Goal: Book appointment/travel/reservation

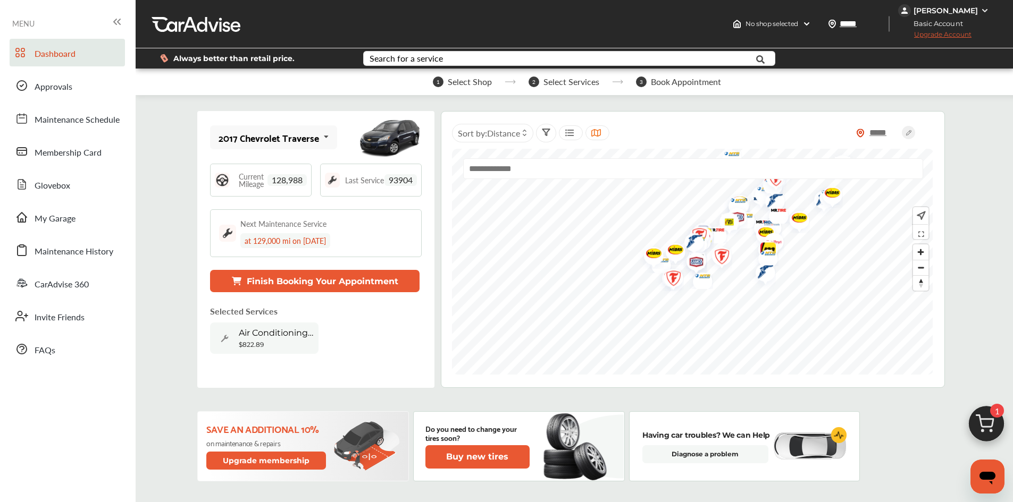
click at [288, 182] on span "128,988" at bounding box center [286, 180] width 39 height 12
click at [288, 179] on span "128,988" at bounding box center [286, 180] width 39 height 12
click at [286, 326] on div "Air Conditioning Compressor Replacement $822.89" at bounding box center [264, 338] width 108 height 31
drag, startPoint x: 286, startPoint y: 335, endPoint x: 237, endPoint y: 334, distance: 49.5
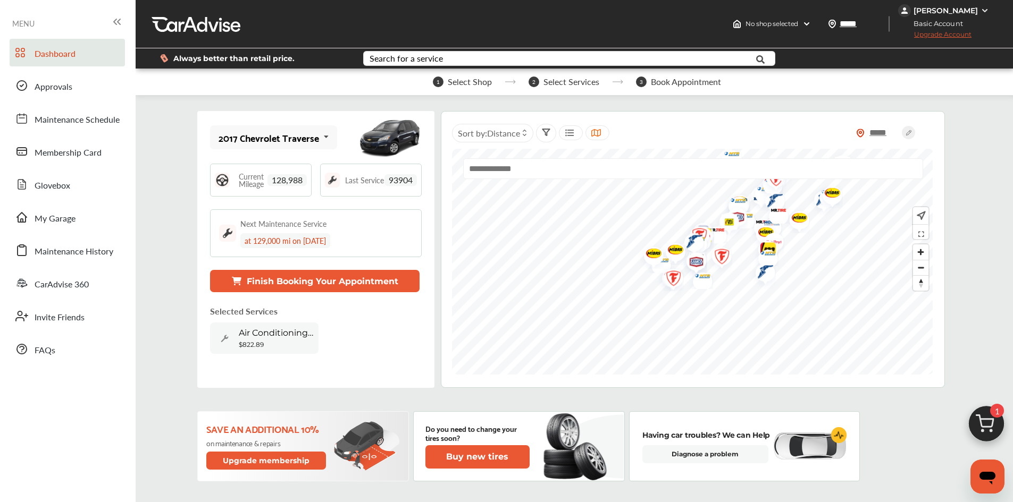
click at [237, 334] on div "Air Conditioning Compressor Replacement $822.89" at bounding box center [264, 338] width 108 height 31
click at [237, 333] on div "Air Conditioning Compressor Replacement $822.89" at bounding box center [264, 338] width 108 height 31
click at [322, 337] on div "Air Conditioning Compressor Replacement $822.89" at bounding box center [308, 338] width 197 height 31
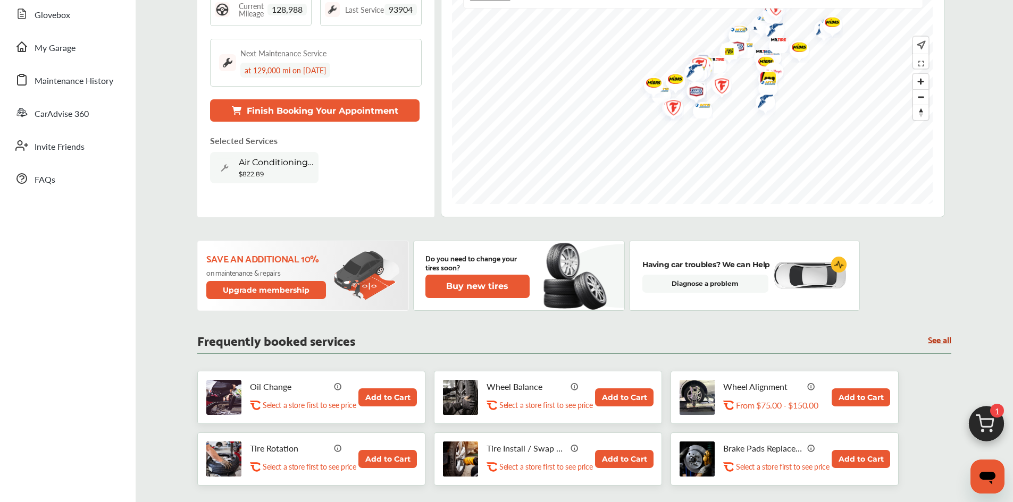
scroll to position [53, 0]
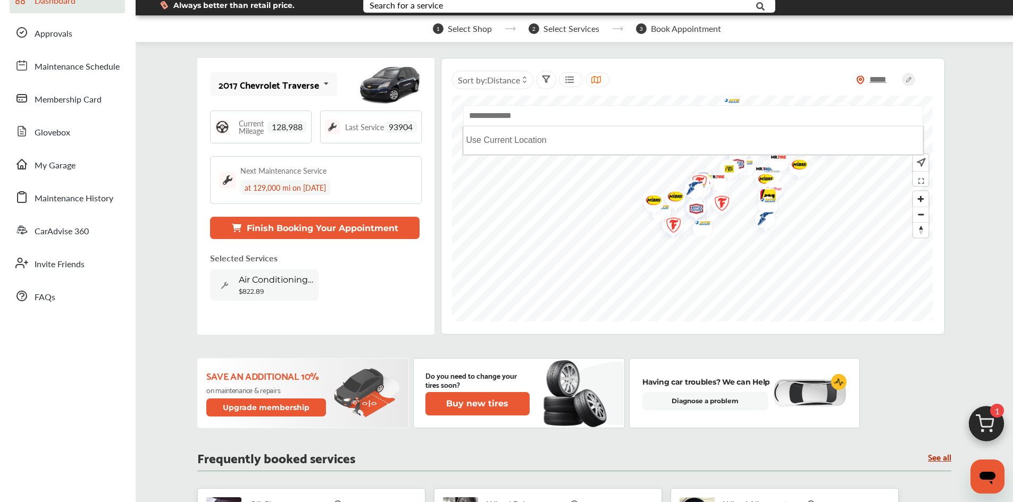
click at [510, 118] on input "text" at bounding box center [693, 115] width 460 height 21
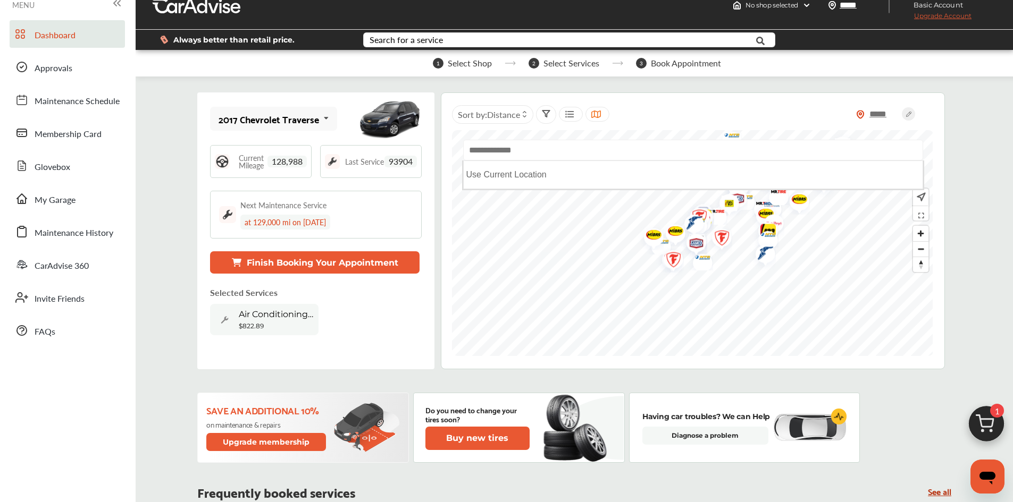
scroll to position [0, 0]
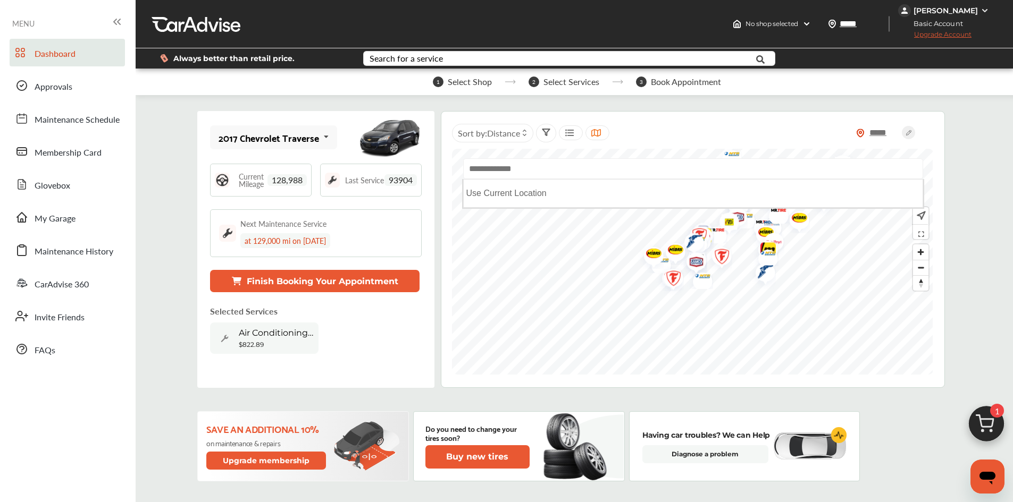
click at [399, 51] on div "Search for a service Search for... All Common Services Maintenance Schedules" at bounding box center [575, 58] width 440 height 20
click at [391, 60] on div "Search for a service" at bounding box center [406, 58] width 73 height 9
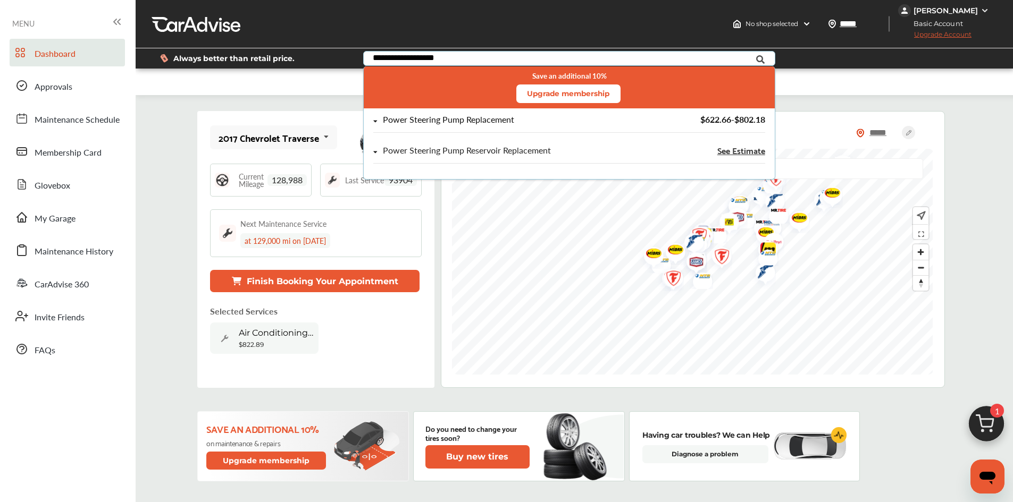
type input "**********"
click at [490, 122] on div "Power Steering Pump Replacement" at bounding box center [448, 119] width 131 height 9
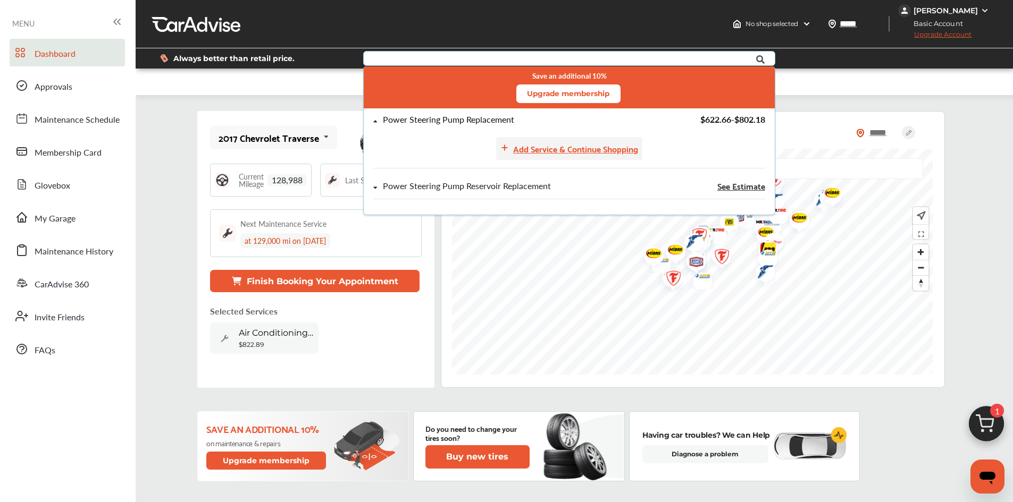
click at [565, 148] on div "Add Service & Continue Shopping" at bounding box center [575, 148] width 125 height 14
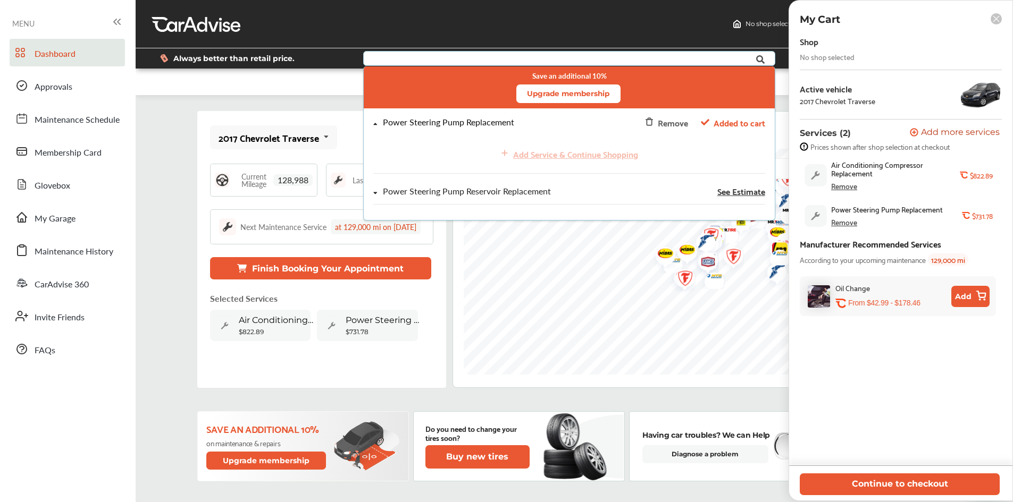
click at [848, 186] on div "Remove" at bounding box center [844, 186] width 26 height 9
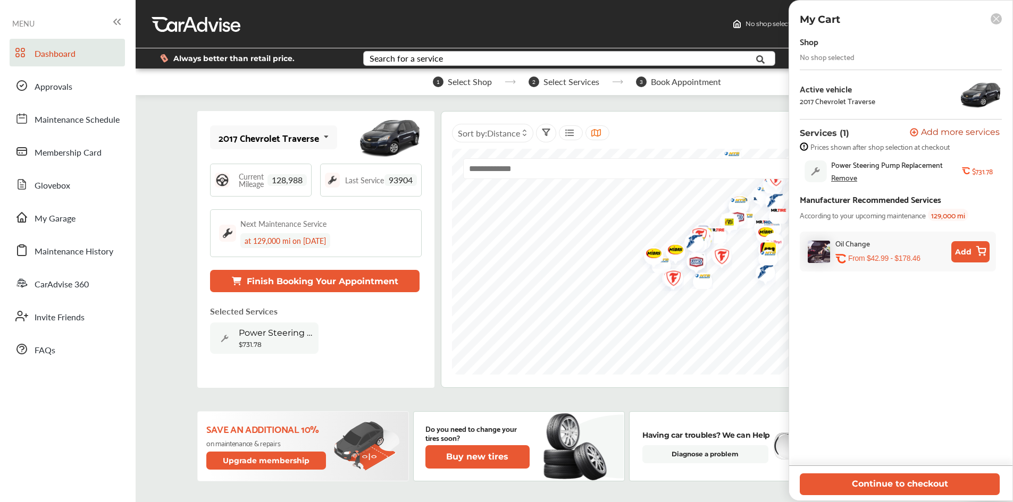
click at [995, 16] on rect at bounding box center [996, 18] width 11 height 11
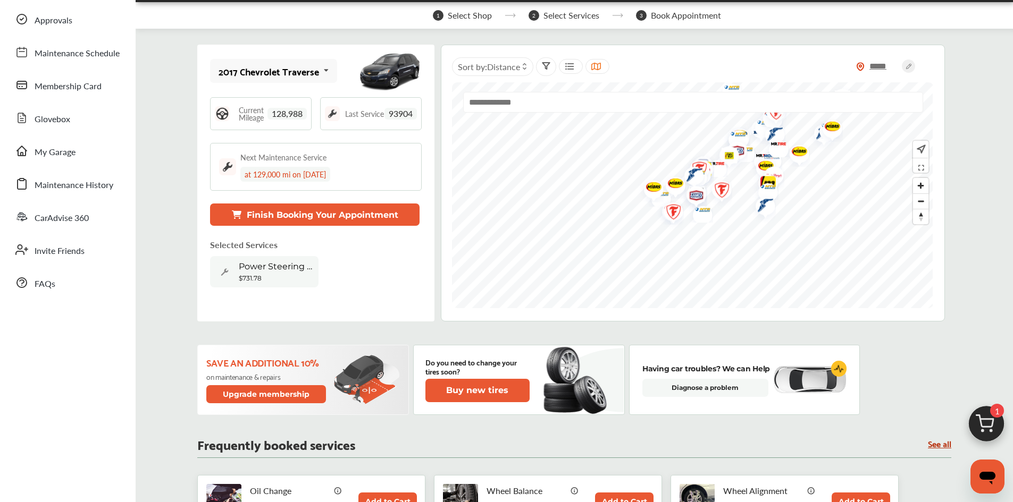
scroll to position [106, 0]
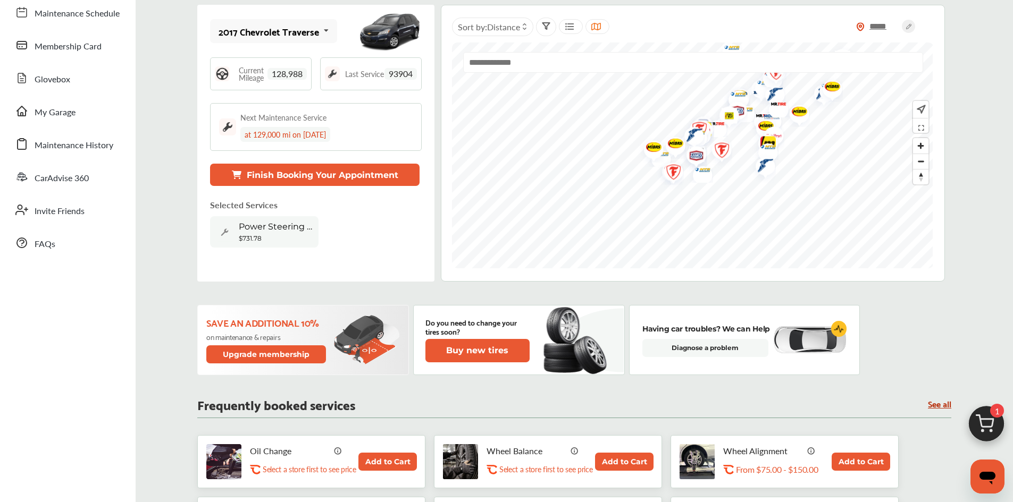
click at [342, 180] on button "Finish Booking Your Appointment" at bounding box center [315, 175] width 210 height 22
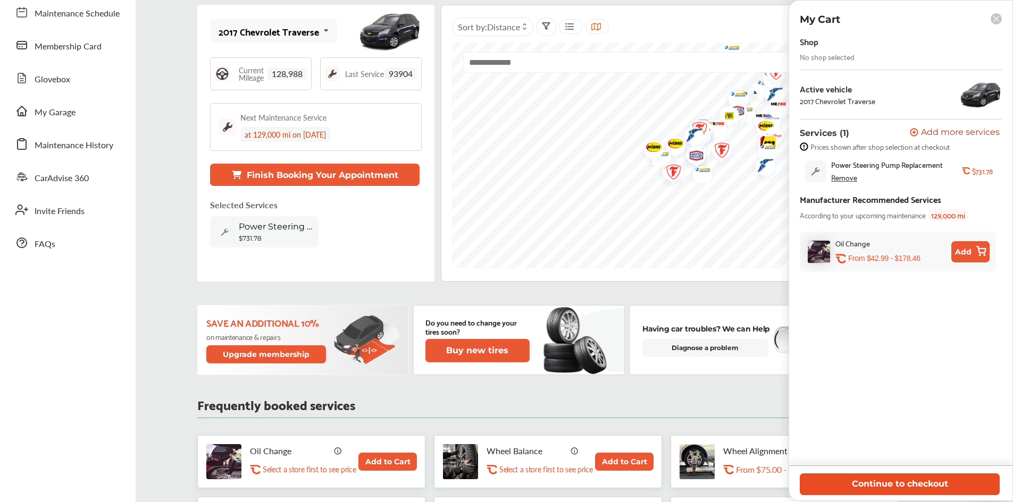
click at [906, 490] on button "Continue to checkout" at bounding box center [900, 485] width 200 height 22
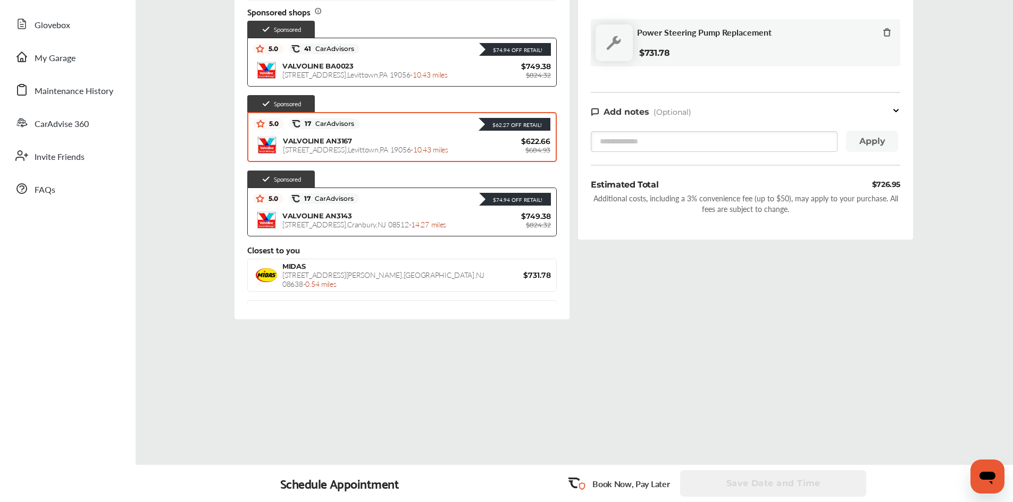
click at [422, 143] on div "VALVOLINE AN3167 [STREET_ADDRESS] - 10.43 miles" at bounding box center [385, 146] width 204 height 18
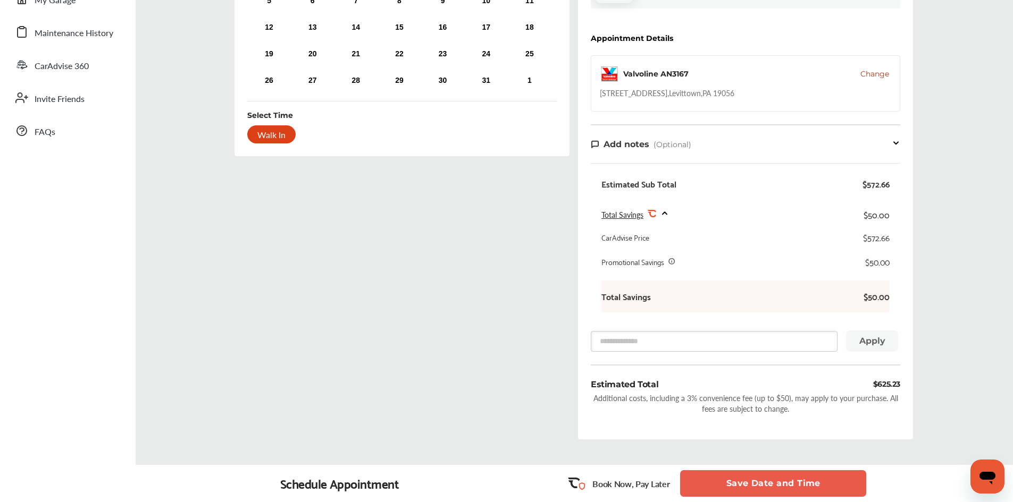
scroll to position [219, 0]
click at [664, 212] on icon at bounding box center [665, 213] width 4 height 2
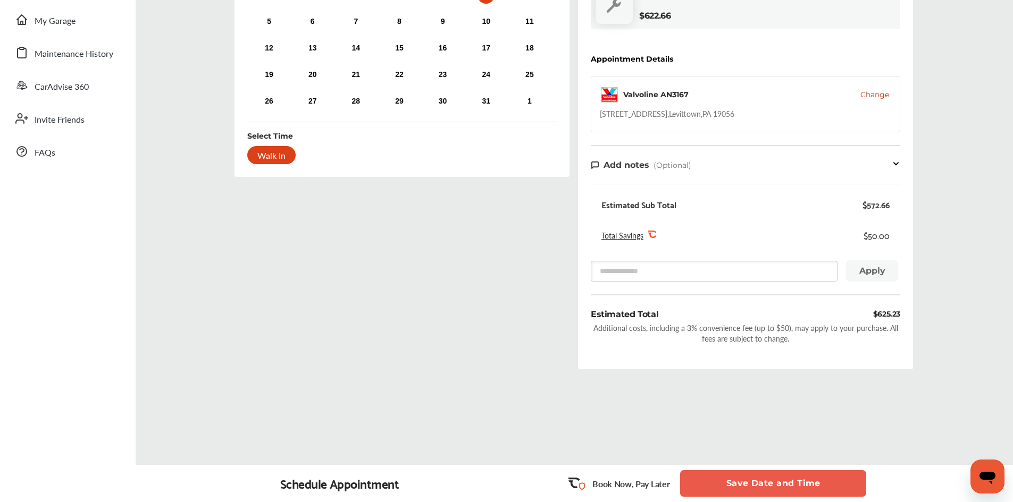
scroll to position [198, 0]
click at [663, 233] on icon at bounding box center [665, 234] width 4 height 2
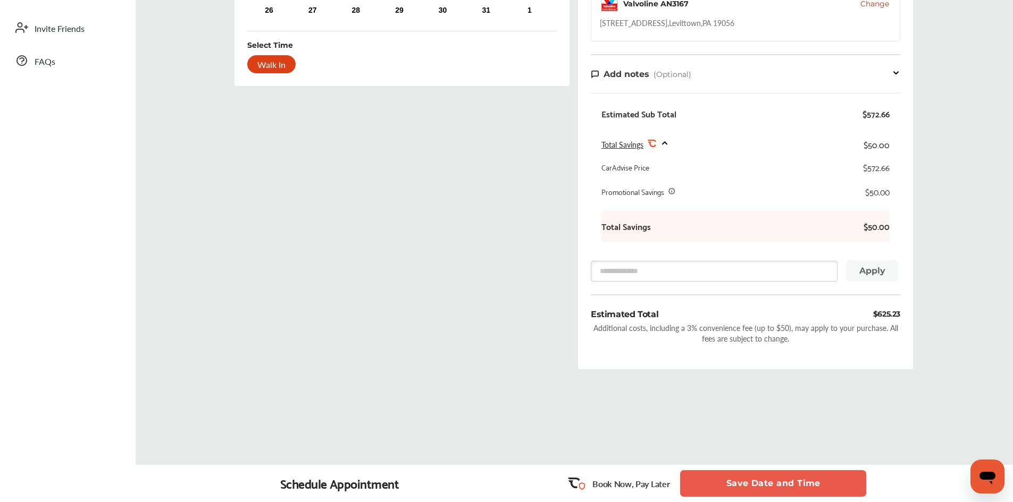
click at [623, 145] on span "Total Savings" at bounding box center [622, 144] width 42 height 11
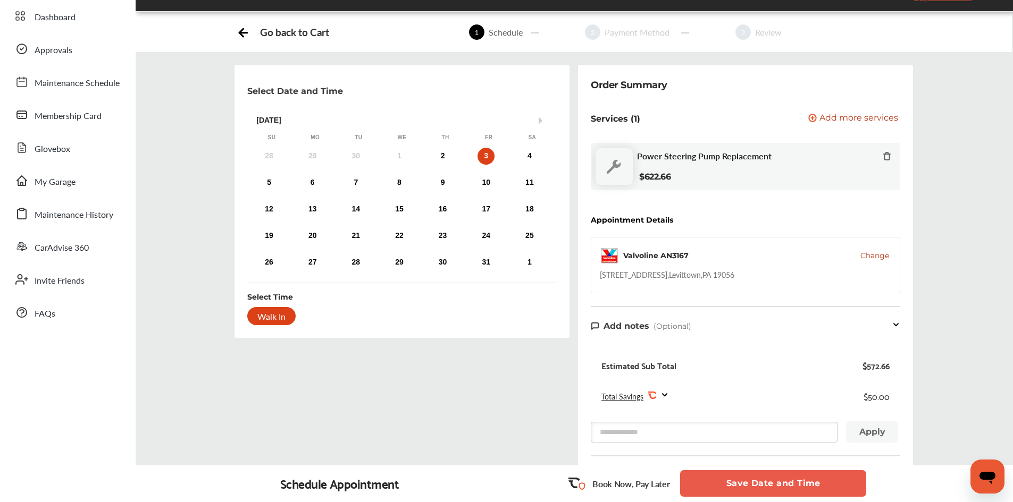
scroll to position [0, 0]
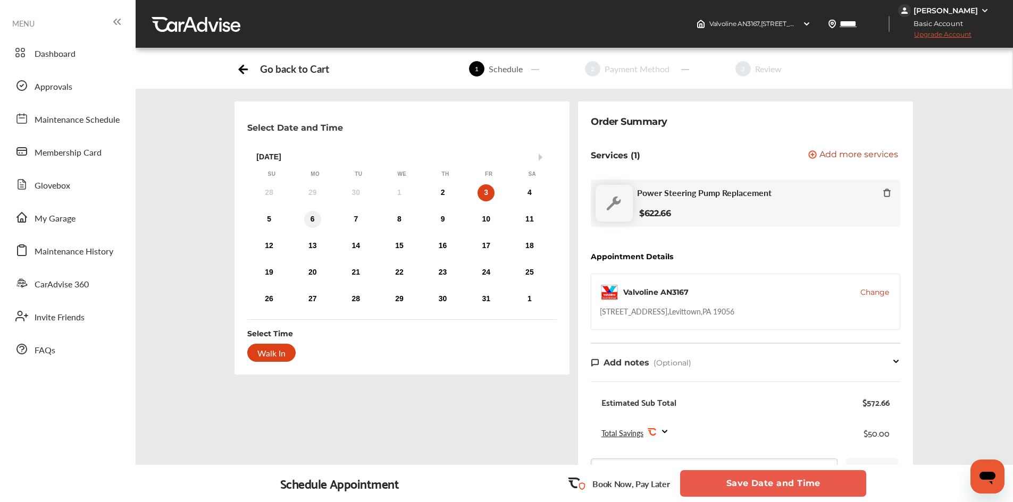
click at [316, 220] on div "6" at bounding box center [312, 219] width 17 height 17
click at [353, 217] on div "7" at bounding box center [355, 219] width 17 height 17
click at [394, 222] on div "8" at bounding box center [399, 219] width 17 height 17
click at [388, 256] on div "12 13 14 15 16 17 18" at bounding box center [399, 246] width 304 height 21
click at [396, 270] on div "22" at bounding box center [399, 272] width 17 height 17
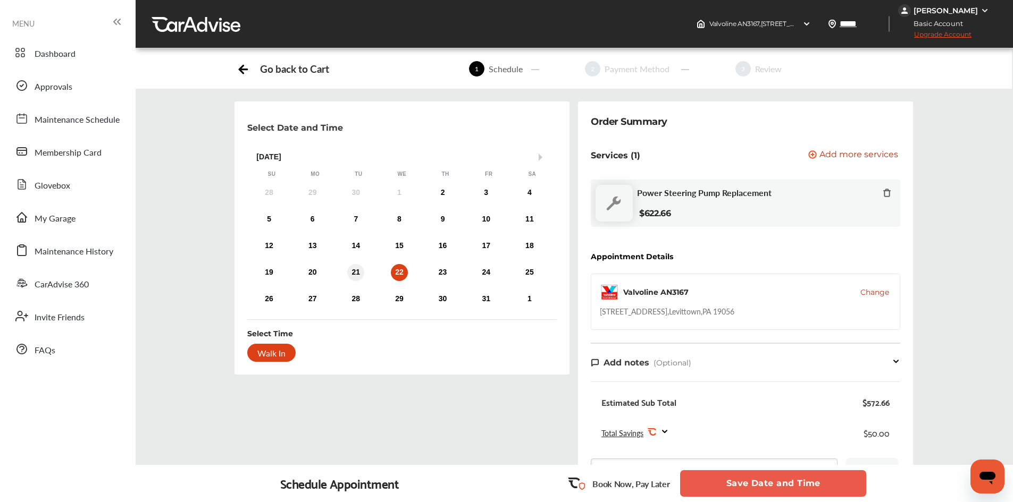
click at [353, 273] on div "21" at bounding box center [355, 272] width 17 height 17
click at [397, 128] on div "Select Date and Time" at bounding box center [401, 127] width 309 height 27
click at [256, 69] on div "Go back to Cart" at bounding box center [283, 69] width 92 height 16
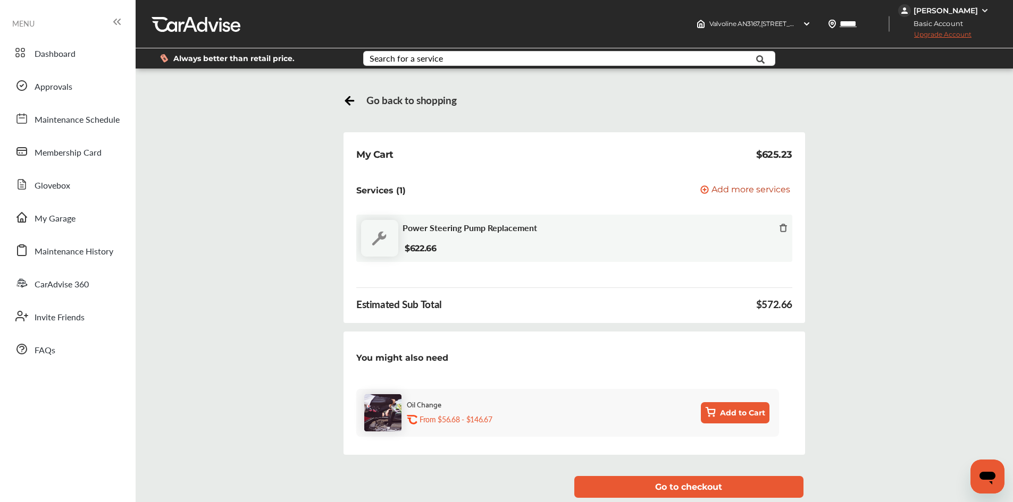
click at [350, 96] on icon at bounding box center [349, 99] width 13 height 13
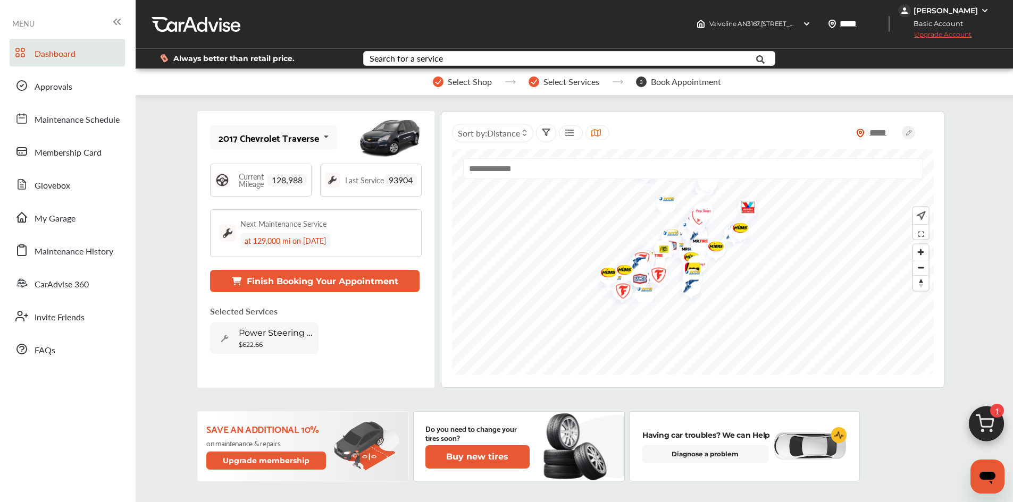
click at [338, 280] on button "Finish Booking Your Appointment" at bounding box center [315, 281] width 210 height 22
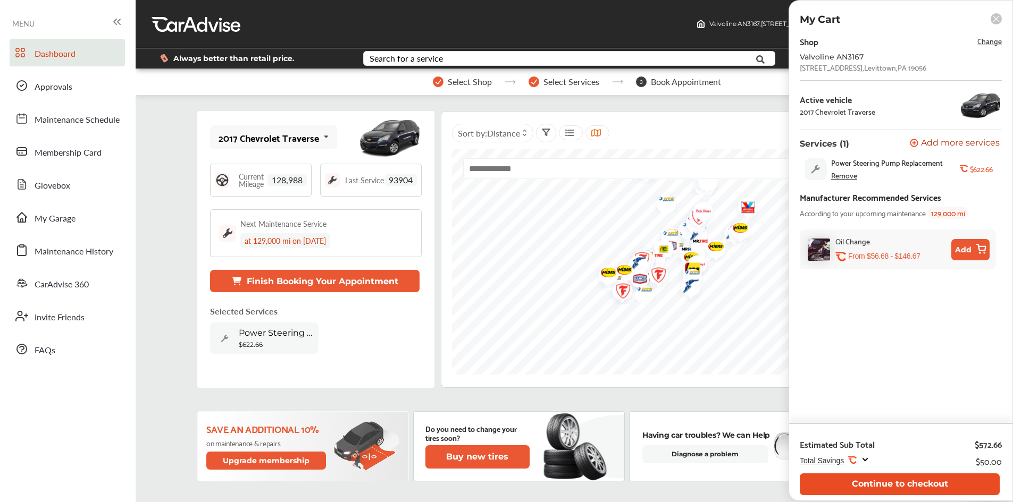
click at [884, 488] on button "Continue to checkout" at bounding box center [900, 485] width 200 height 22
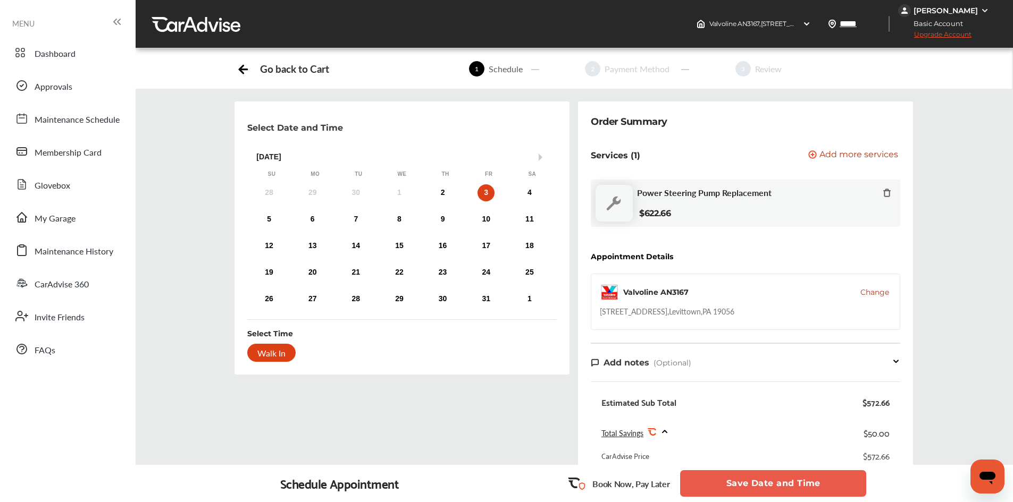
click at [808, 195] on div "Power Steering Pump Replacement" at bounding box center [764, 194] width 254 height 12
click at [879, 293] on span "Change" at bounding box center [874, 292] width 29 height 11
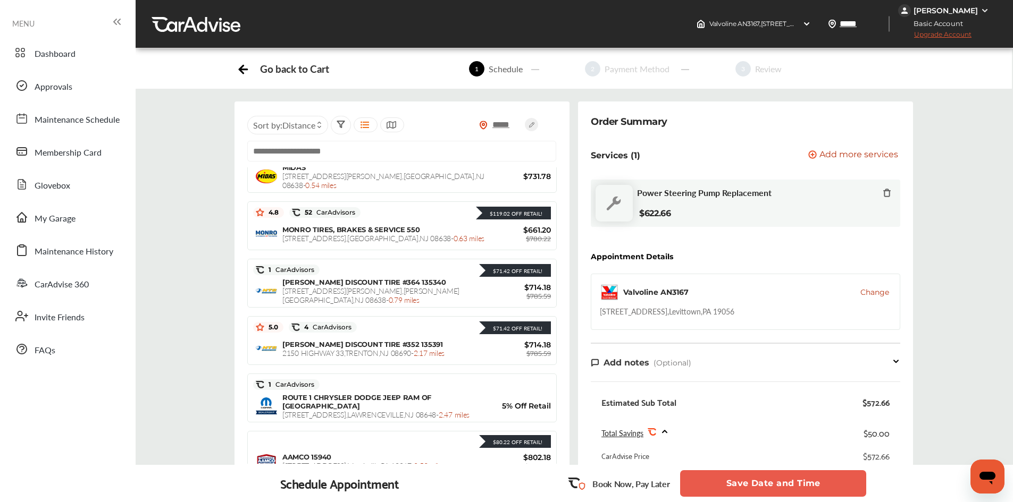
scroll to position [265, 0]
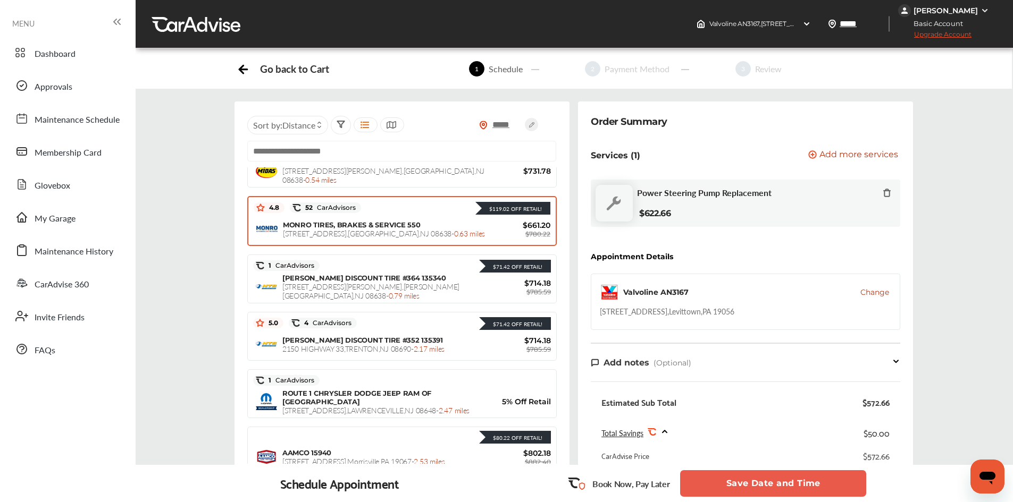
click at [442, 222] on div "MONRO TIRES, BRAKES & SERVICE [STREET_ADDRESS] - 0.63 miles" at bounding box center [385, 230] width 204 height 18
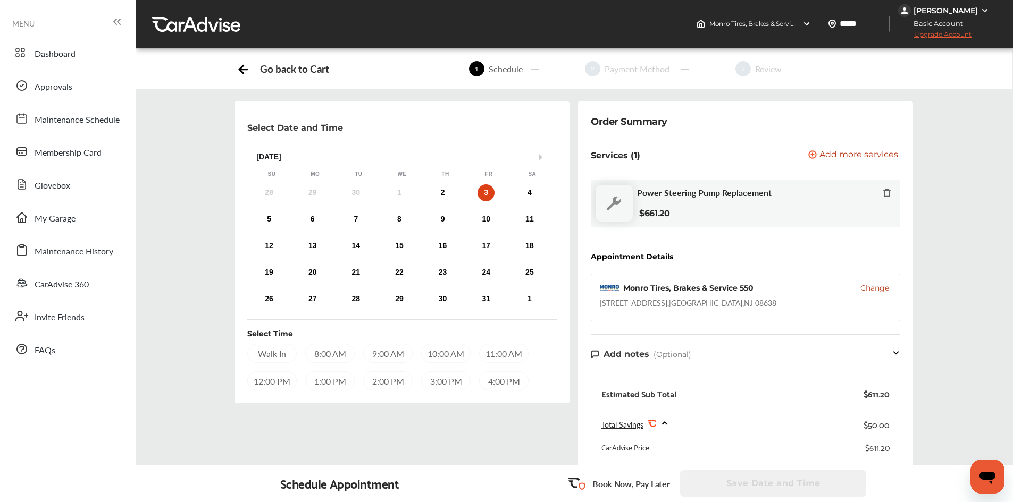
click at [874, 290] on span "Change" at bounding box center [874, 288] width 29 height 11
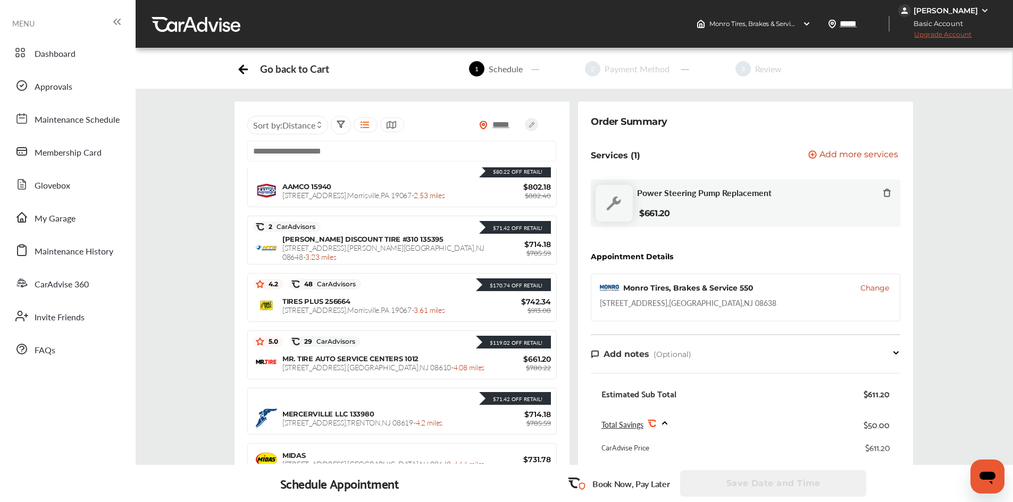
scroll to position [529, 0]
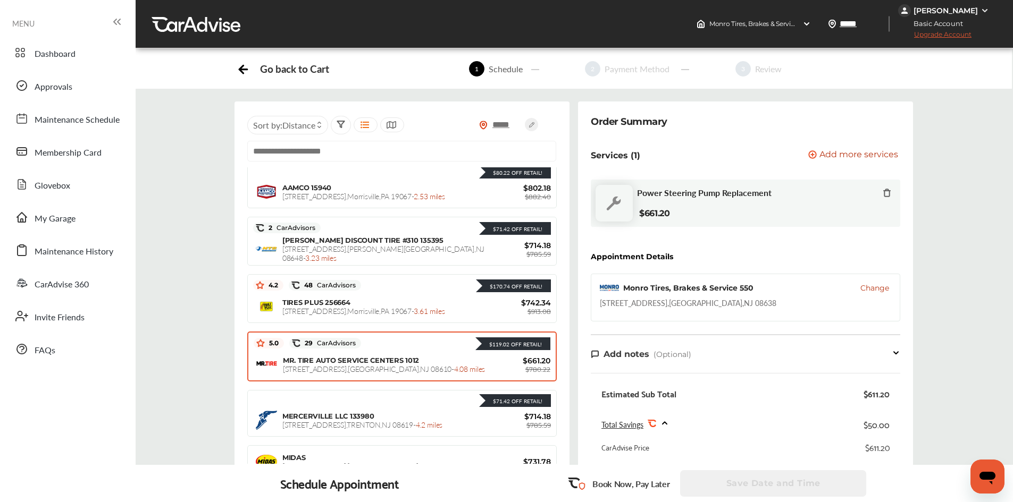
click at [385, 372] on span "[STREET_ADDRESS] - 4.08 miles" at bounding box center [384, 369] width 202 height 11
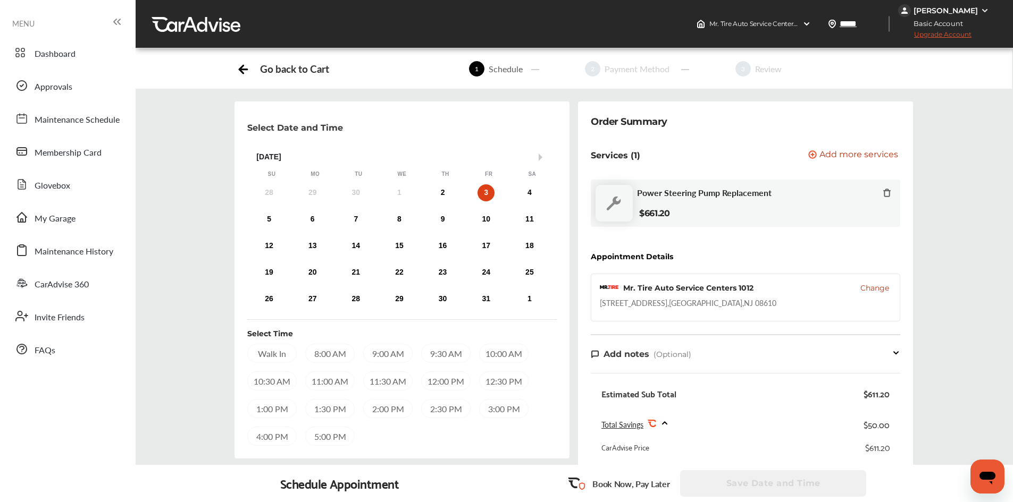
click at [484, 190] on div "3" at bounding box center [485, 193] width 17 height 17
click at [529, 187] on div "4" at bounding box center [529, 193] width 17 height 17
click at [263, 219] on div "5" at bounding box center [269, 219] width 17 height 17
click at [312, 218] on div "6" at bounding box center [312, 219] width 17 height 17
click at [354, 217] on div "7" at bounding box center [355, 219] width 17 height 17
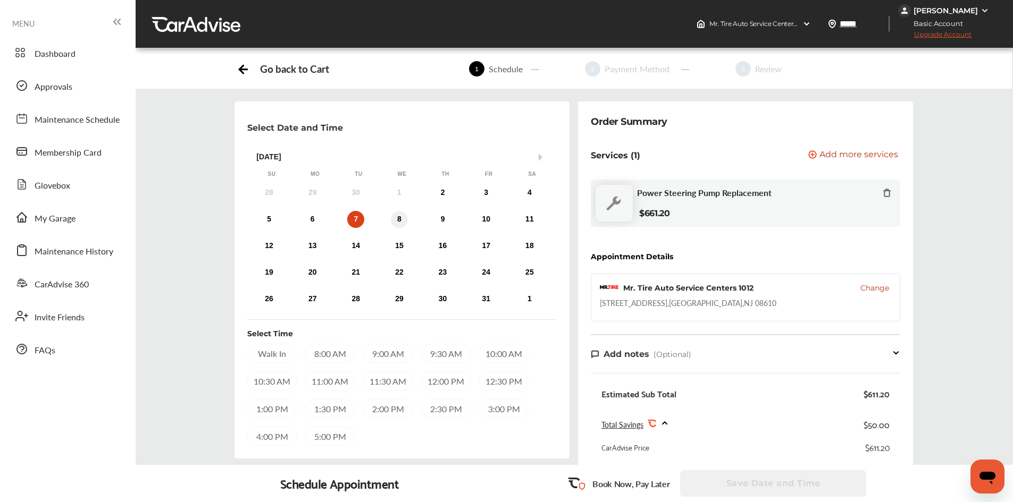
click at [401, 215] on div "8" at bounding box center [399, 219] width 17 height 17
click at [315, 216] on div "6" at bounding box center [312, 219] width 17 height 17
click at [484, 113] on div "Select Date and Time Next Month [DATE] Su Mo Tu We Th Fr Sa 28 29 30 1 2 3 4 5 …" at bounding box center [401, 280] width 335 height 357
